Goal: Task Accomplishment & Management: Manage account settings

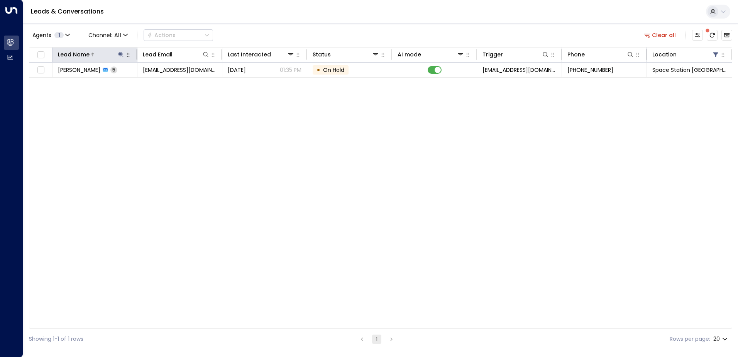
click at [123, 51] on icon at bounding box center [121, 54] width 6 height 6
click at [170, 81] on icon "button" at bounding box center [169, 82] width 5 height 5
click at [130, 83] on input "text" at bounding box center [121, 82] width 107 height 14
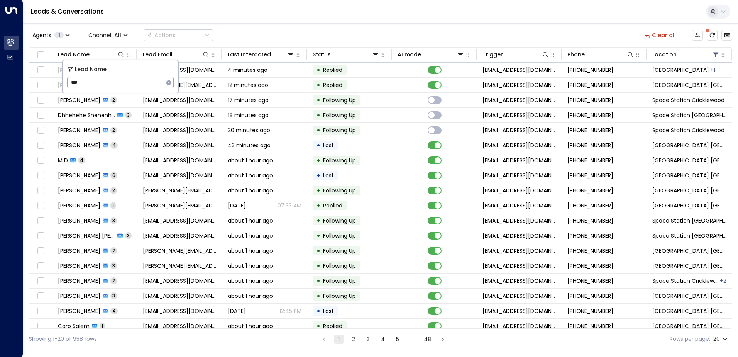
type input "****"
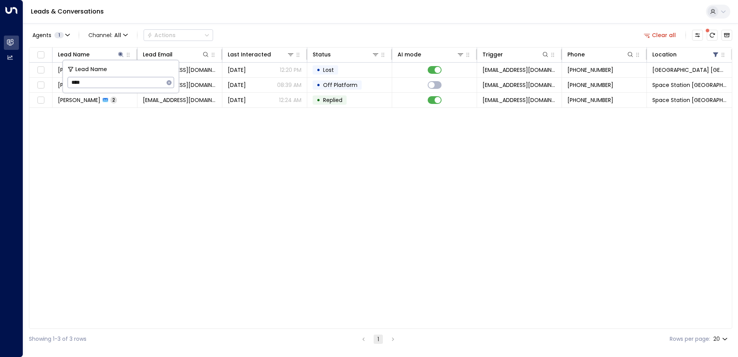
click at [267, 22] on div "Leads & Conversations" at bounding box center [380, 12] width 715 height 24
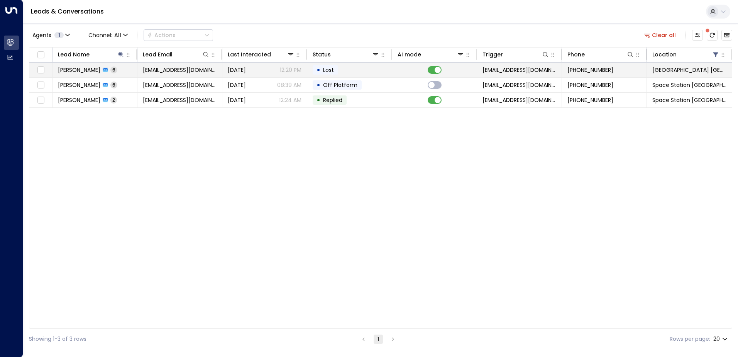
click at [103, 68] on icon at bounding box center [105, 70] width 5 height 4
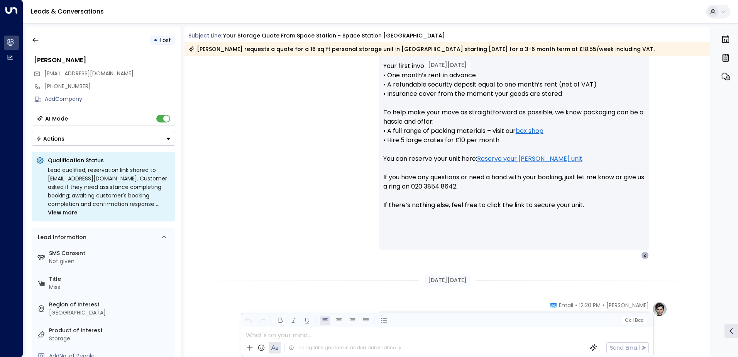
scroll to position [352, 0]
click at [34, 35] on button "button" at bounding box center [36, 40] width 14 height 14
